Goal: Check status: Check status

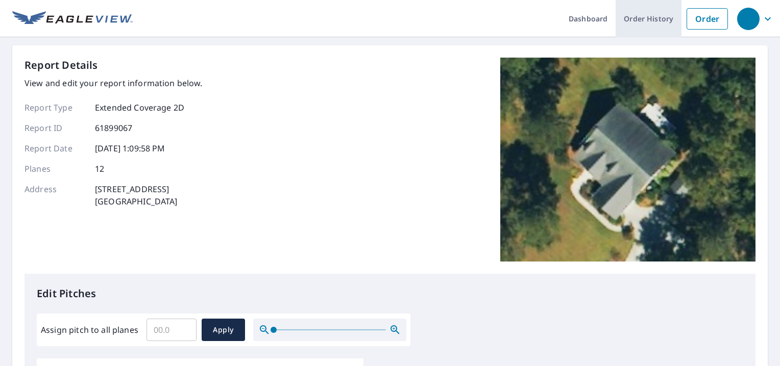
click at [623, 18] on link "Order History" at bounding box center [649, 18] width 66 height 37
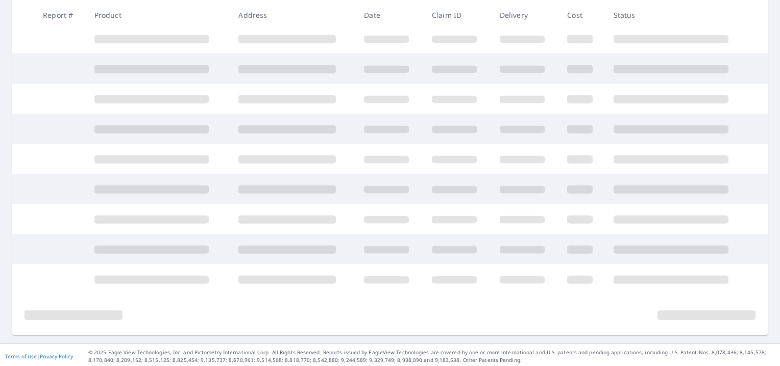
scroll to position [224, 0]
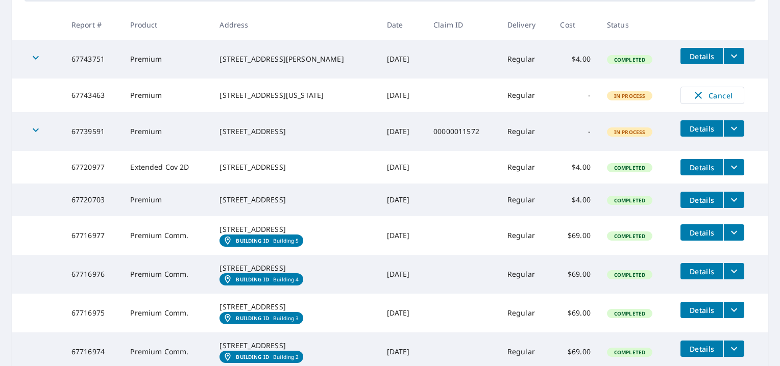
scroll to position [10, 0]
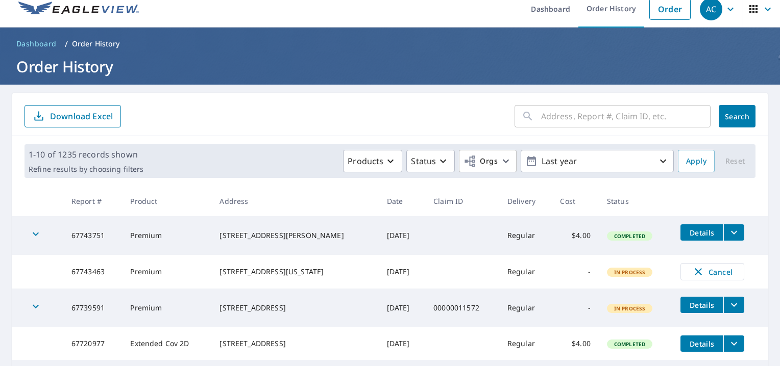
click at [572, 118] on input "text" at bounding box center [625, 116] width 169 height 29
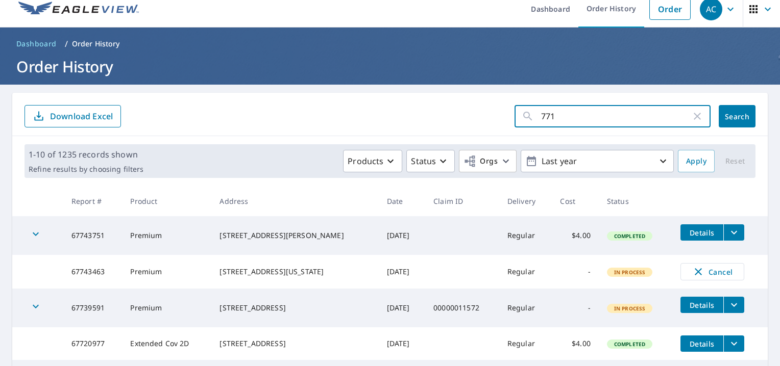
type input "7713"
click button "Search" at bounding box center [737, 116] width 37 height 22
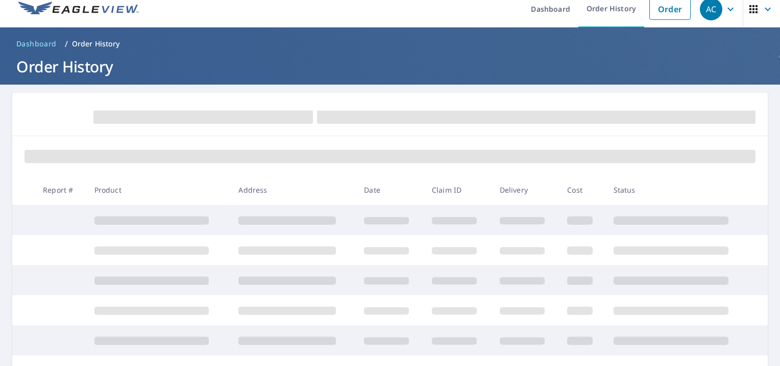
scroll to position [163, 0]
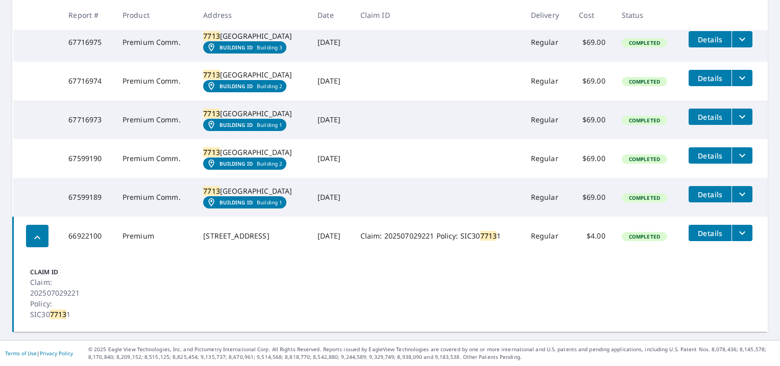
scroll to position [352, 0]
click at [745, 190] on icon "filesDropdownBtn-67599189" at bounding box center [742, 194] width 12 height 12
